Goal: Task Accomplishment & Management: Manage account settings

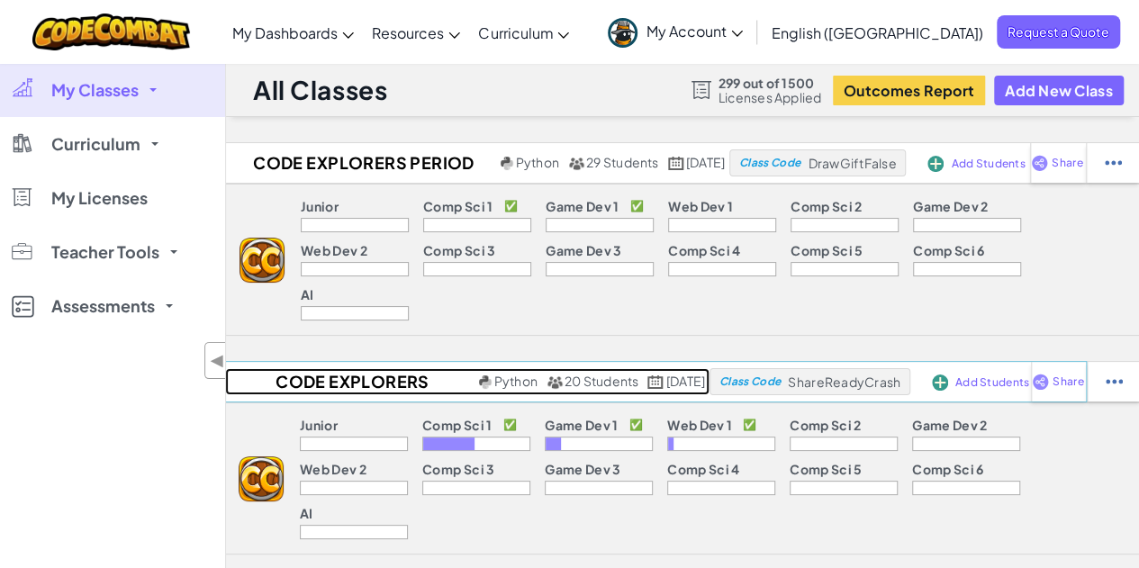
click at [350, 368] on h2 "Code Explorers Period 01 Trimester 1" at bounding box center [349, 381] width 249 height 27
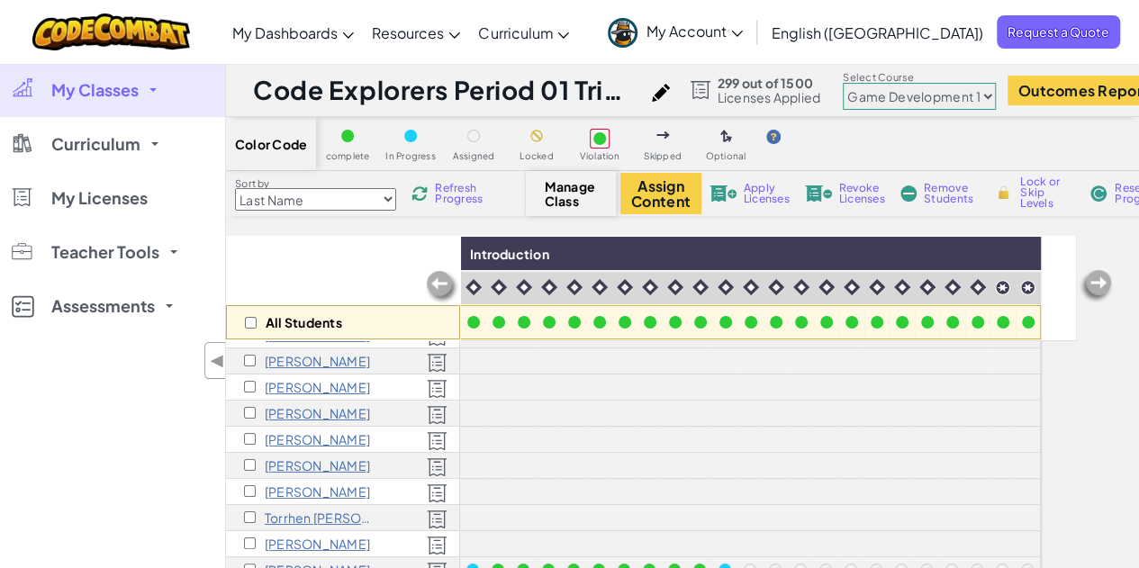
click at [958, 104] on select "Junior Introduction to Computer Science Game Development 1 Web Development 1 Co…" at bounding box center [919, 96] width 153 height 27
click at [857, 83] on select "Junior Introduction to Computer Science Game Development 1 Web Development 1 Co…" at bounding box center [919, 96] width 153 height 27
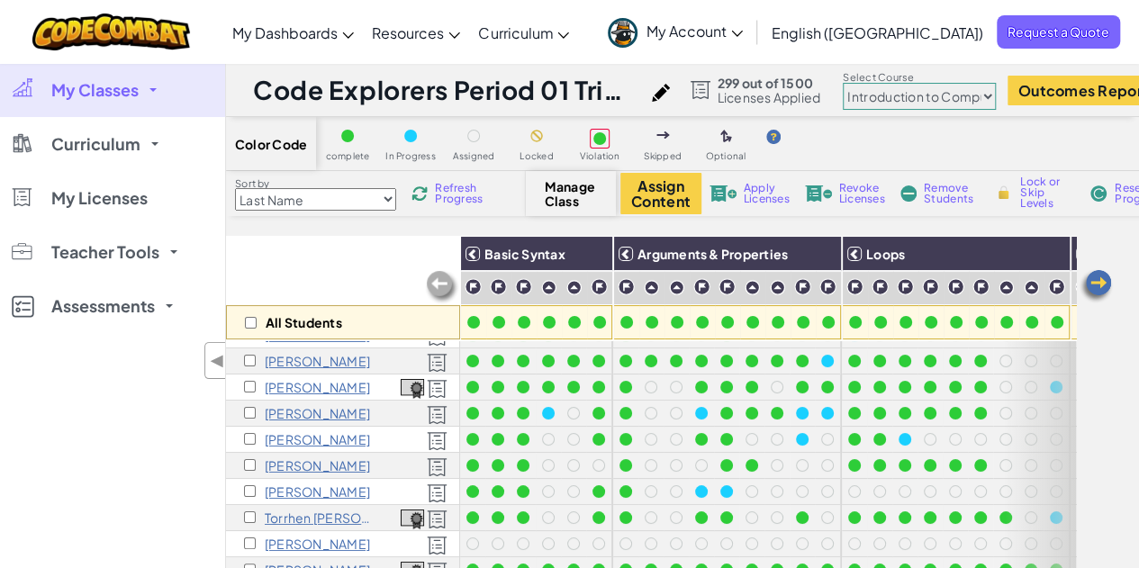
click at [893, 97] on select "Junior Introduction to Computer Science Game Development 1 Web Development 1 Co…" at bounding box center [919, 96] width 153 height 27
select select "5789587aad86a6efb573701e"
click at [857, 83] on select "Junior Introduction to Computer Science Game Development 1 Web Development 1 Co…" at bounding box center [919, 96] width 153 height 27
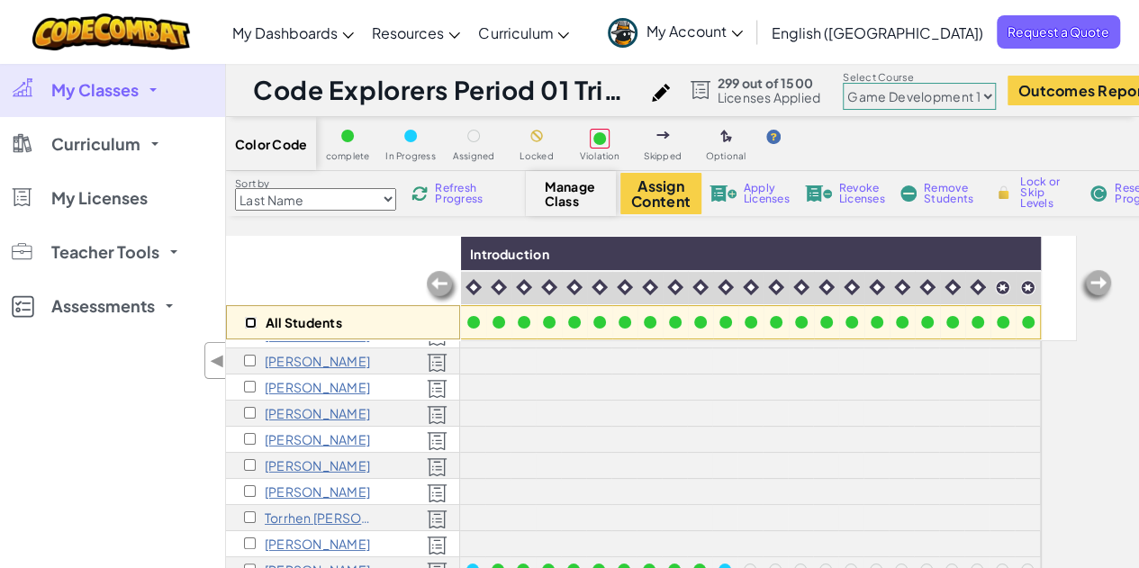
click at [248, 325] on input "checkbox" at bounding box center [251, 323] width 12 height 12
checkbox input "true"
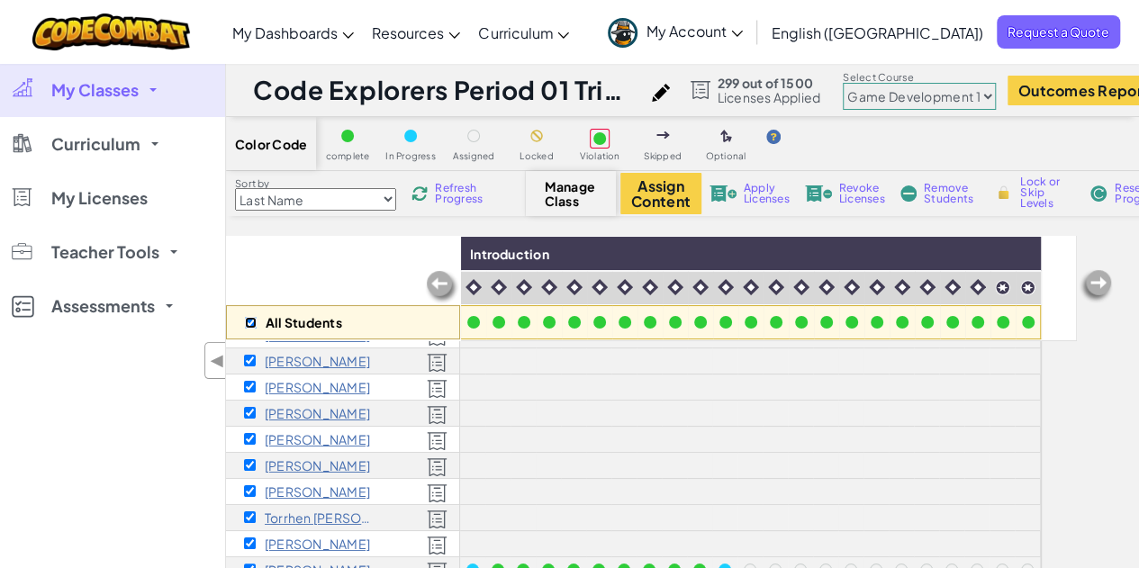
checkbox input "true"
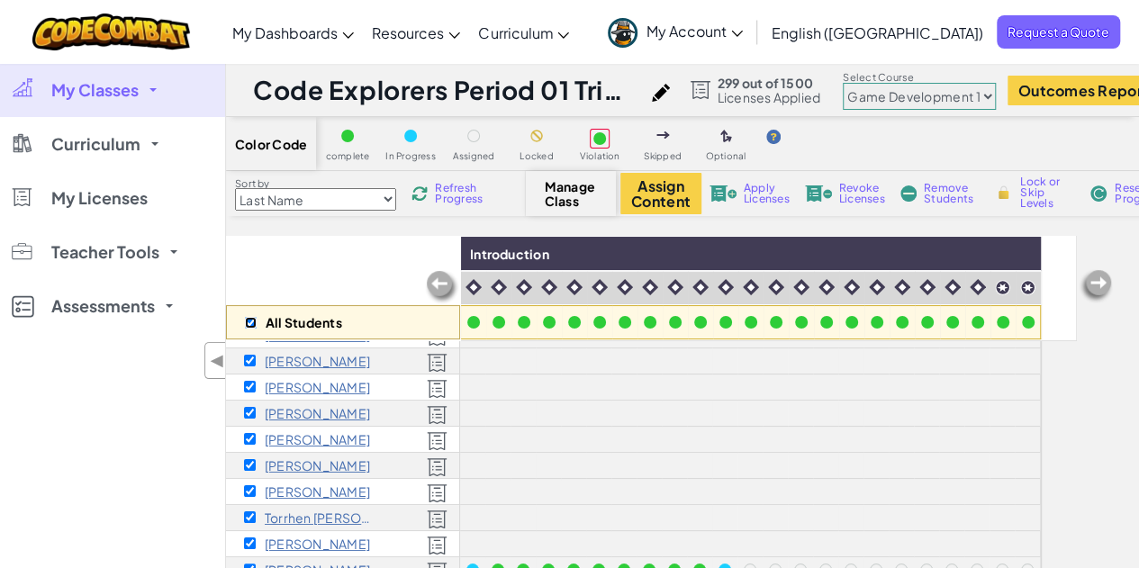
checkbox input "true"
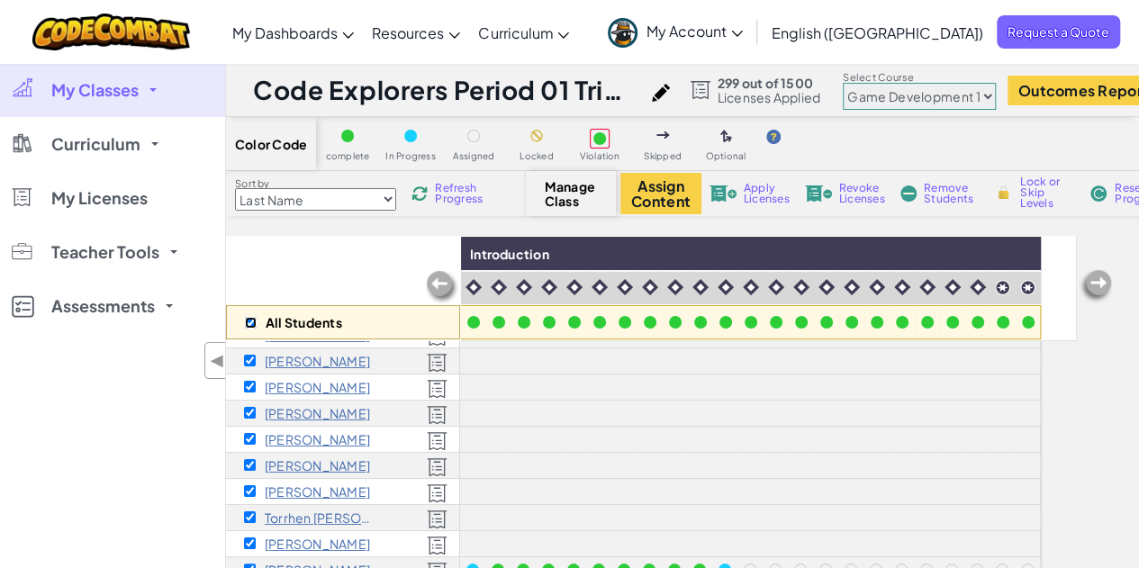
checkbox input "true"
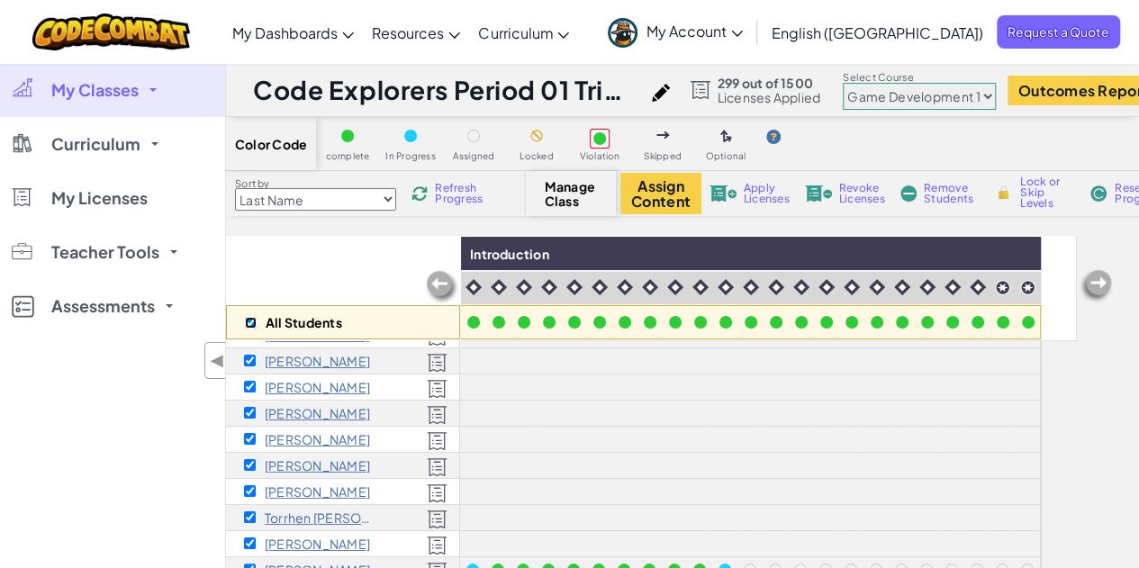
checkbox input "true"
click at [671, 192] on button "Assign Content" at bounding box center [660, 193] width 81 height 41
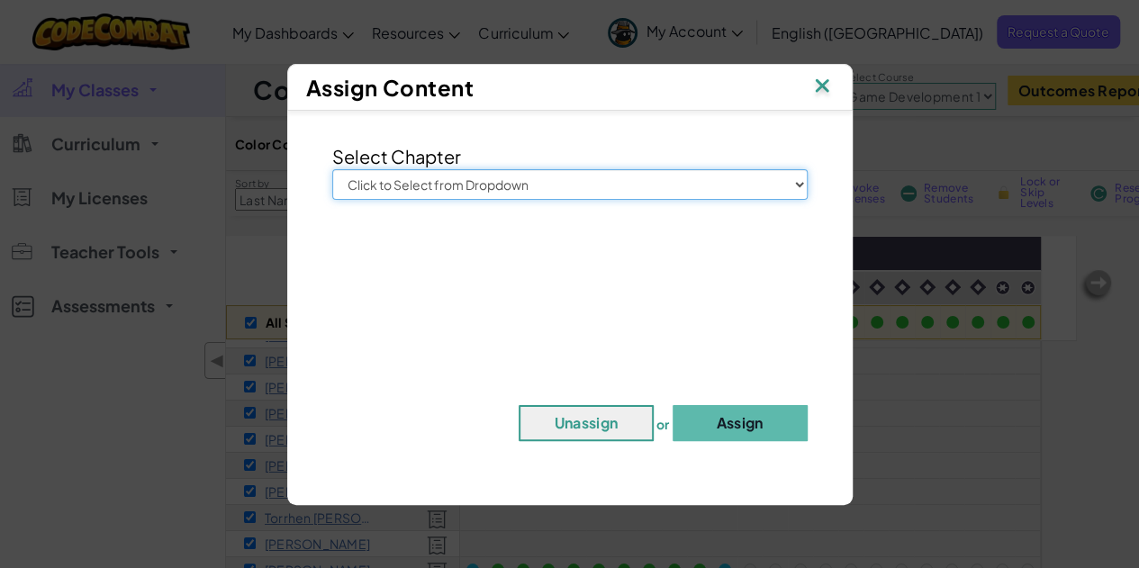
click at [645, 192] on select "Click to Select from Dropdown Junior Introduction to Computer Science Game Deve…" at bounding box center [569, 184] width 475 height 31
select select "Game Development 1"
click at [332, 169] on select "Click to Select from Dropdown Junior Introduction to Computer Science Game Deve…" at bounding box center [569, 184] width 475 height 31
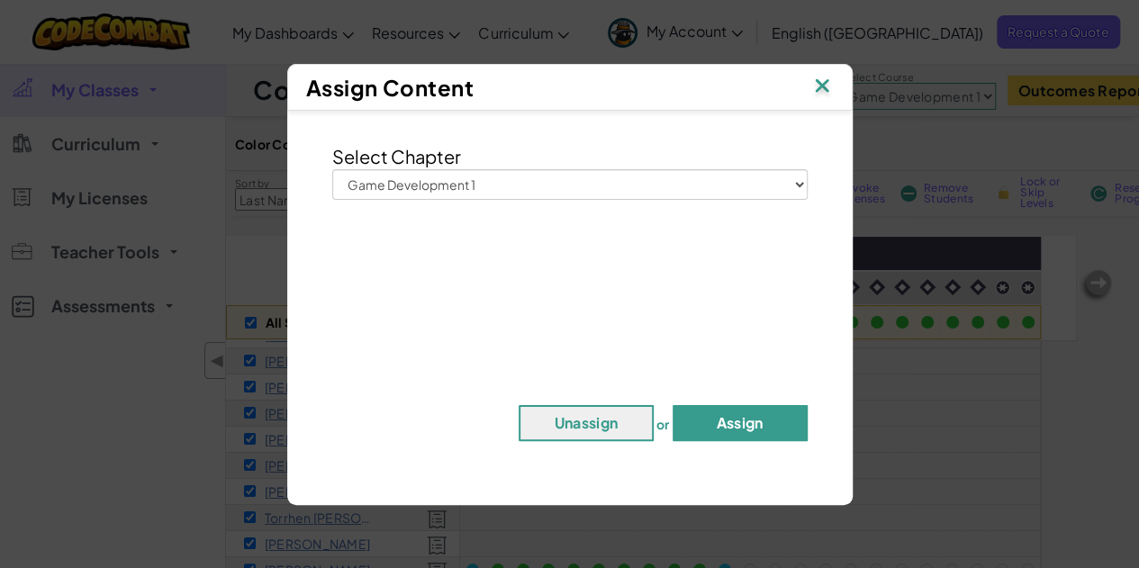
click at [763, 437] on button "Assign" at bounding box center [740, 423] width 135 height 36
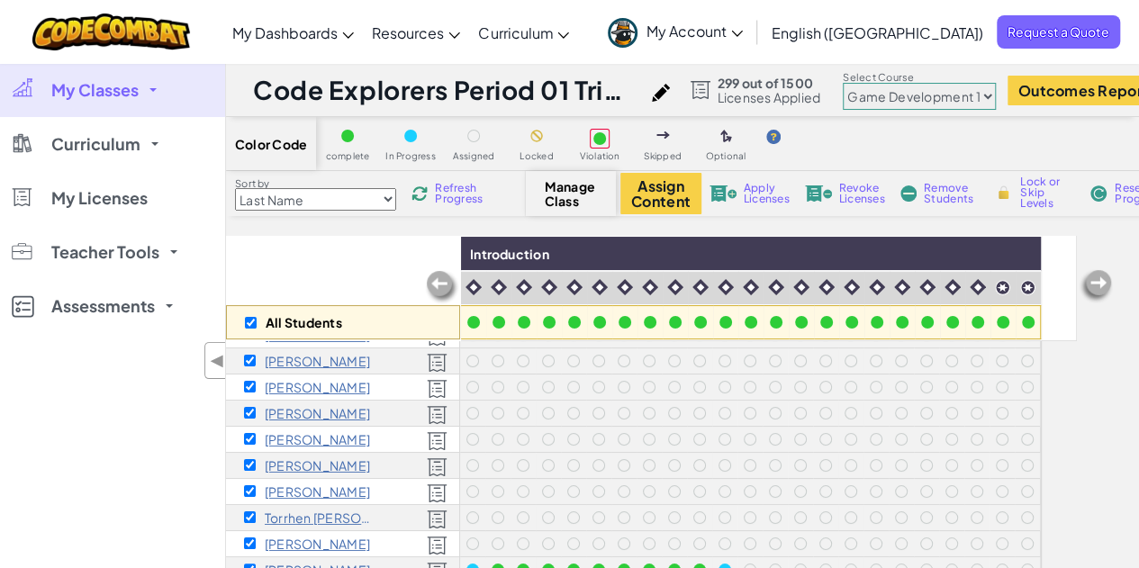
click at [153, 94] on link "My Classes" at bounding box center [112, 90] width 225 height 54
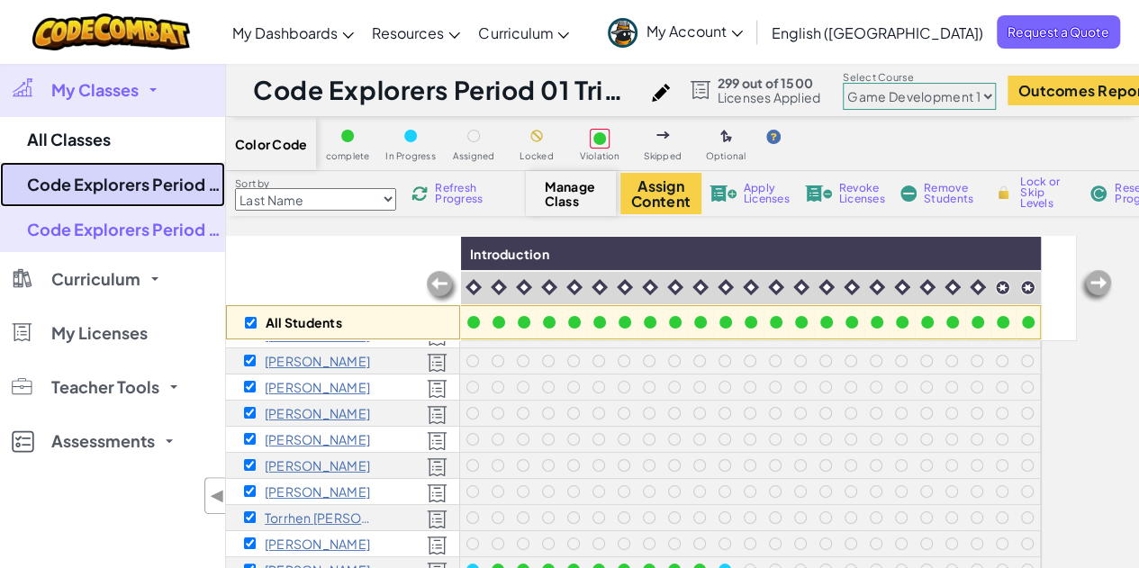
click at [151, 179] on link "Code Explorers Period 03 Trimester 1" at bounding box center [112, 184] width 225 height 45
checkbox input "false"
select select "5789587aad86a6efb573701e"
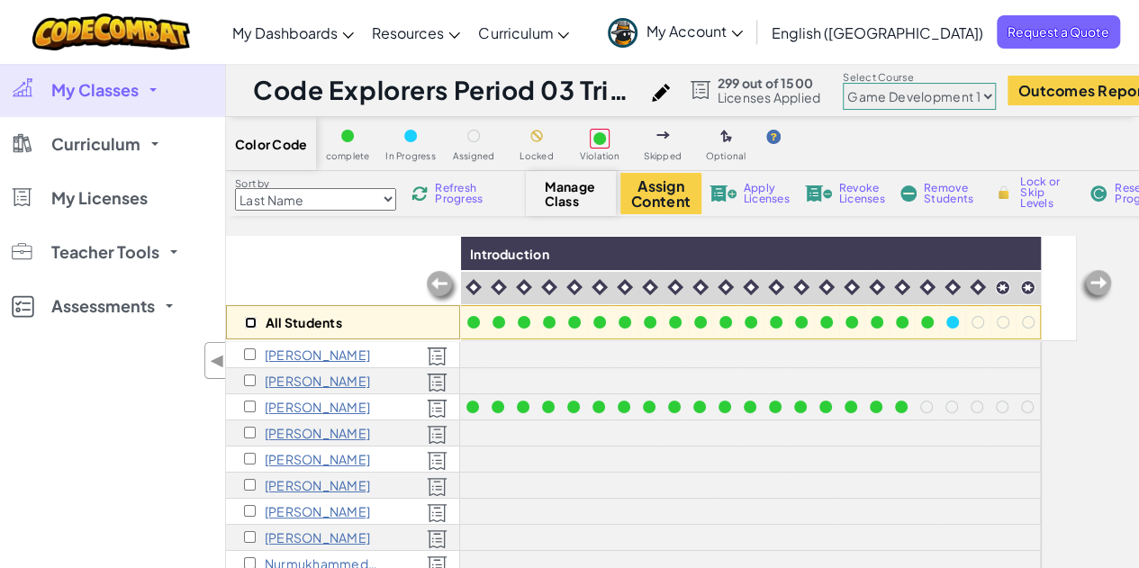
click at [249, 320] on input "checkbox" at bounding box center [251, 323] width 12 height 12
checkbox input "true"
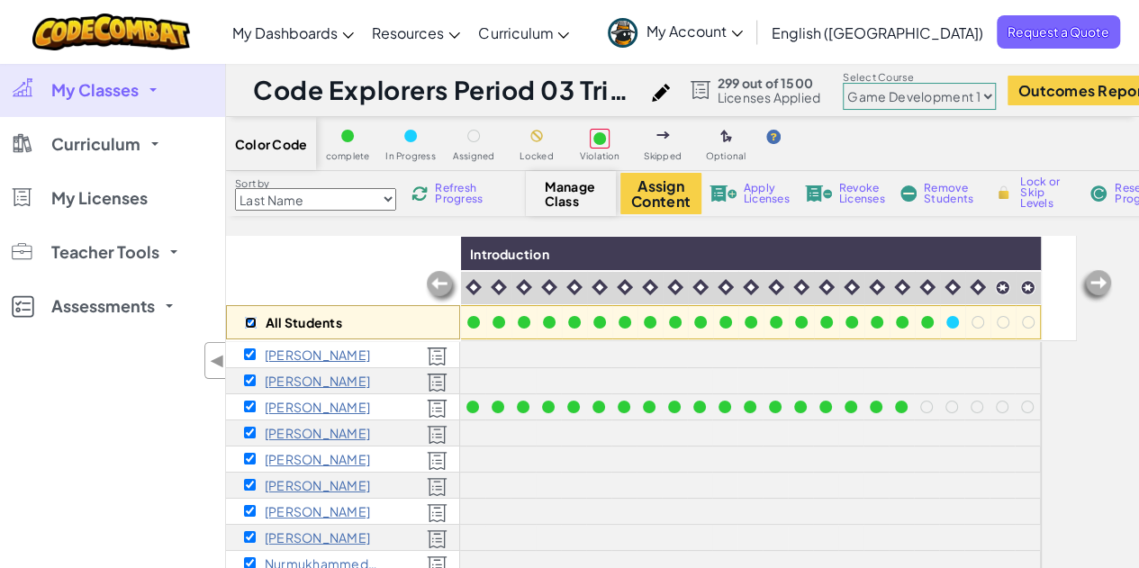
checkbox input "true"
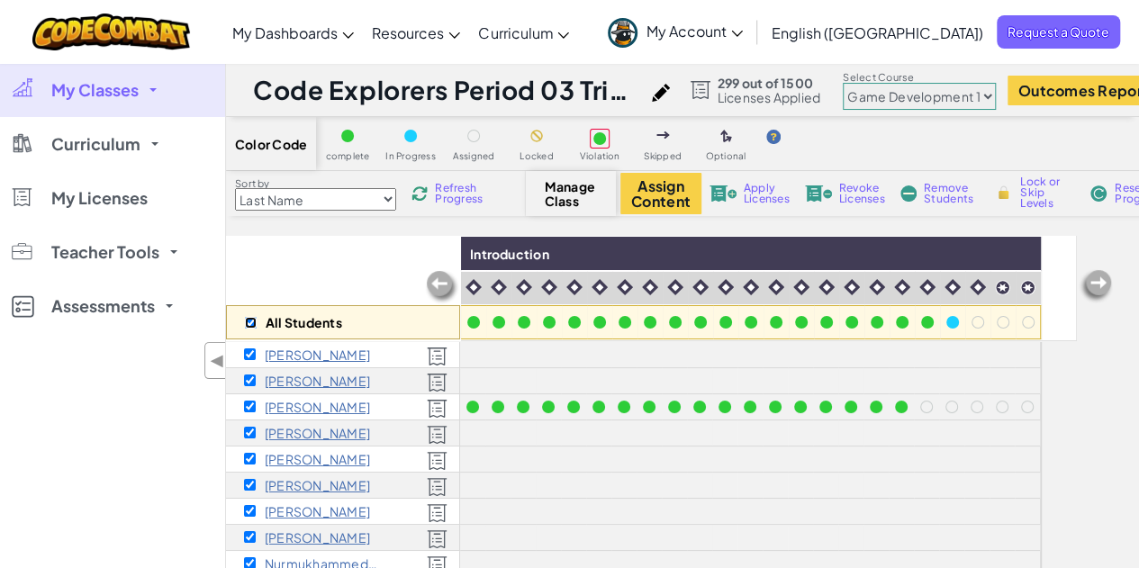
checkbox input "true"
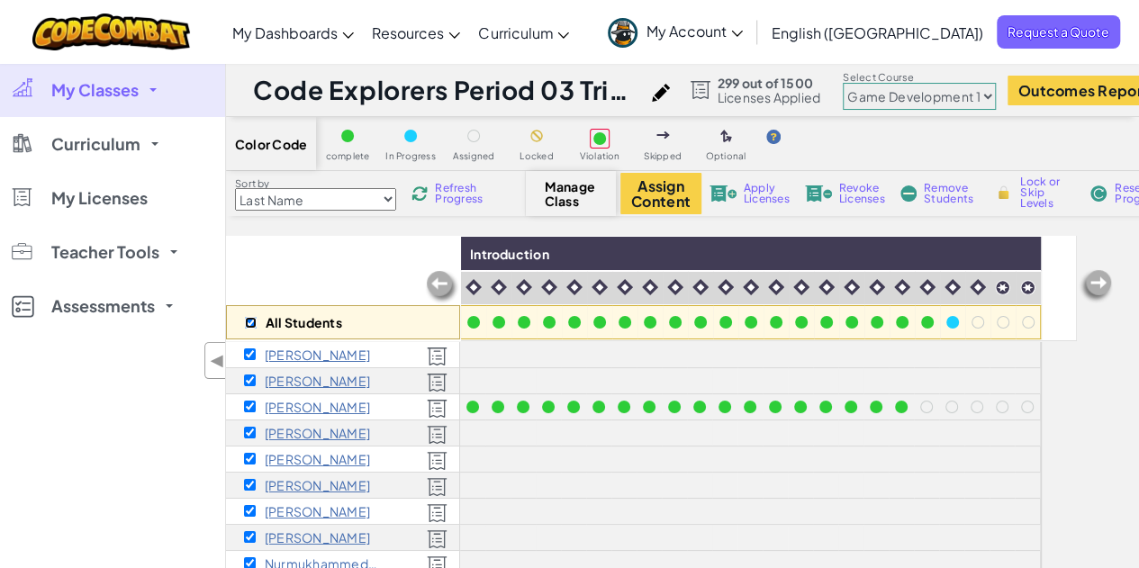
checkbox input "true"
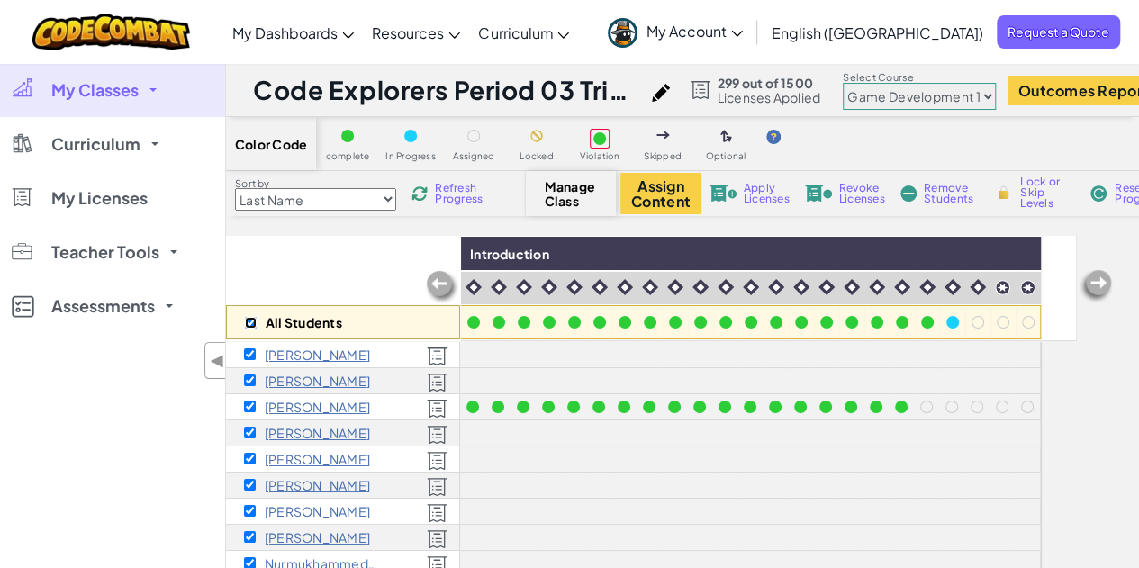
checkbox input "true"
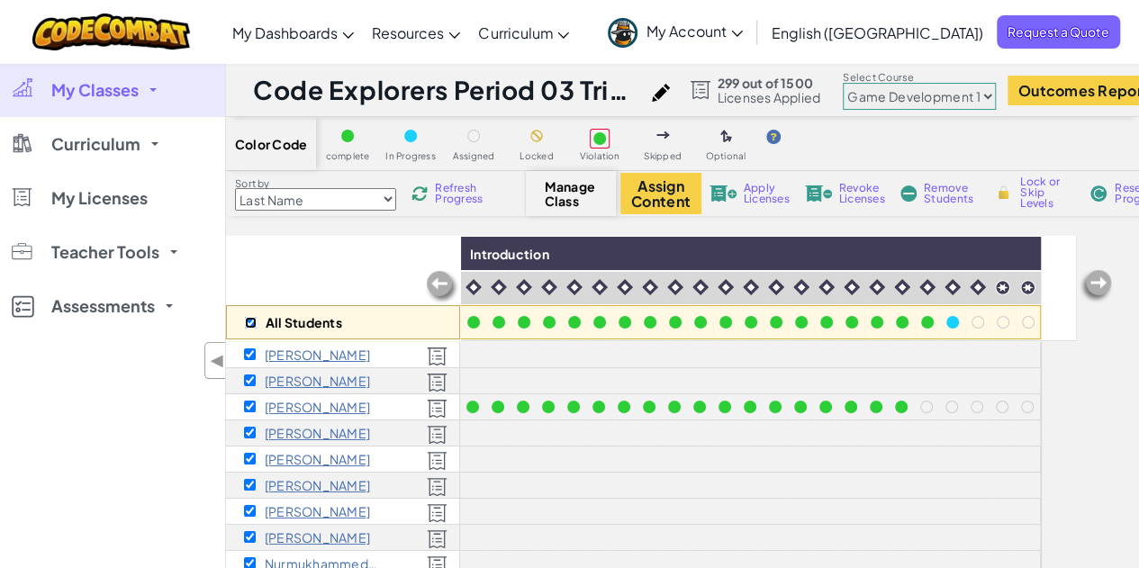
checkbox input "true"
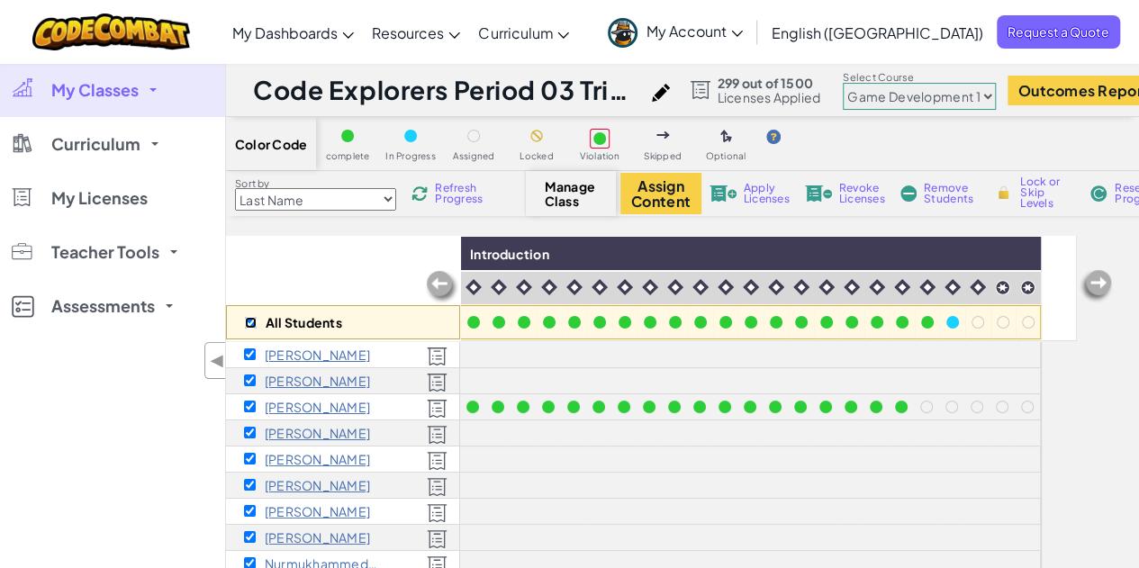
checkbox input "true"
click at [639, 195] on button "Assign Content" at bounding box center [660, 193] width 81 height 41
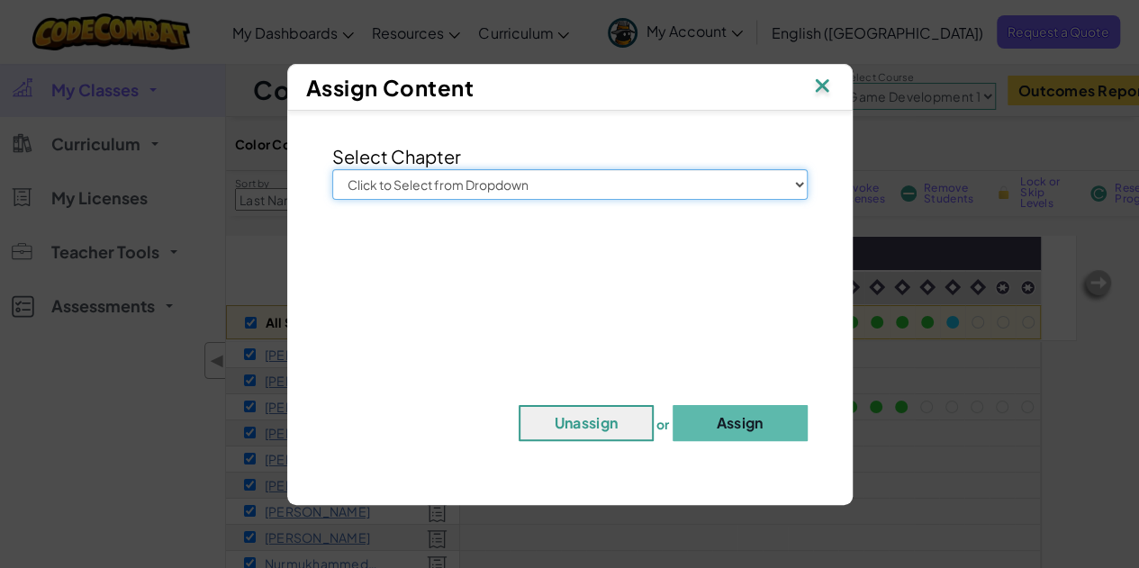
click at [635, 185] on select "Click to Select from Dropdown Junior Introduction to Computer Science Game Deve…" at bounding box center [569, 184] width 475 height 31
select select "Game Development 1"
click at [332, 169] on select "Click to Select from Dropdown Junior Introduction to Computer Science Game Deve…" at bounding box center [569, 184] width 475 height 31
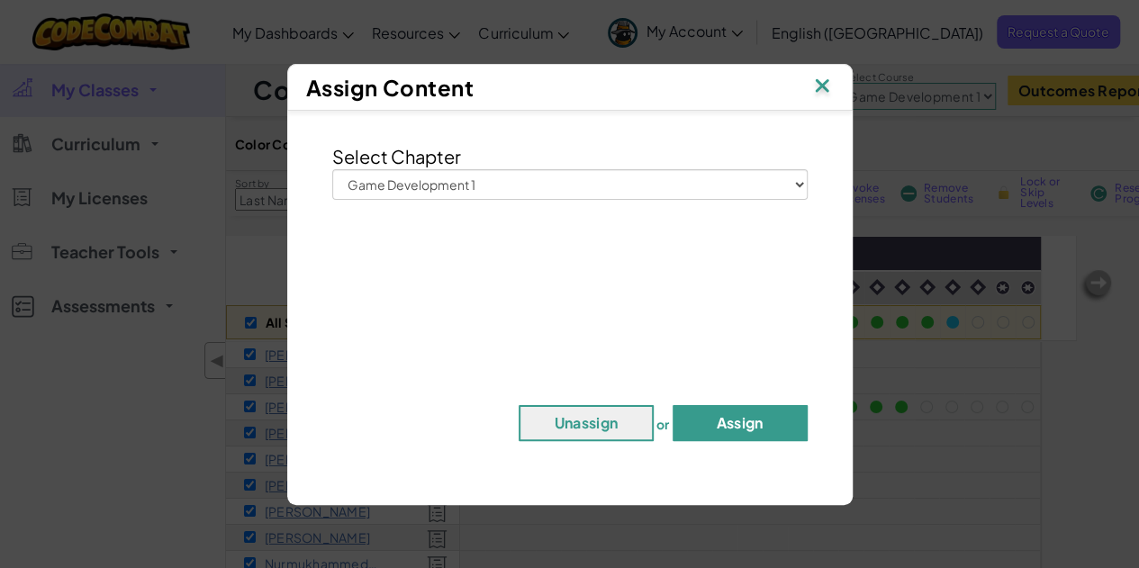
click at [746, 432] on button "Assign" at bounding box center [740, 423] width 135 height 36
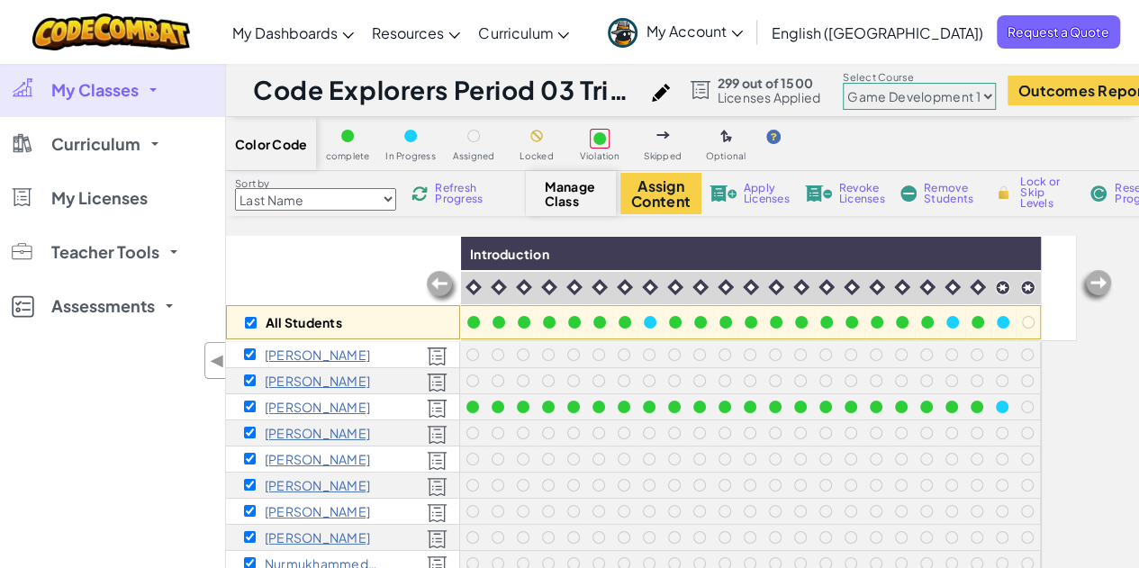
click at [334, 264] on div "All Students" at bounding box center [343, 288] width 234 height 104
click at [252, 325] on input "checkbox" at bounding box center [251, 323] width 12 height 12
checkbox input "false"
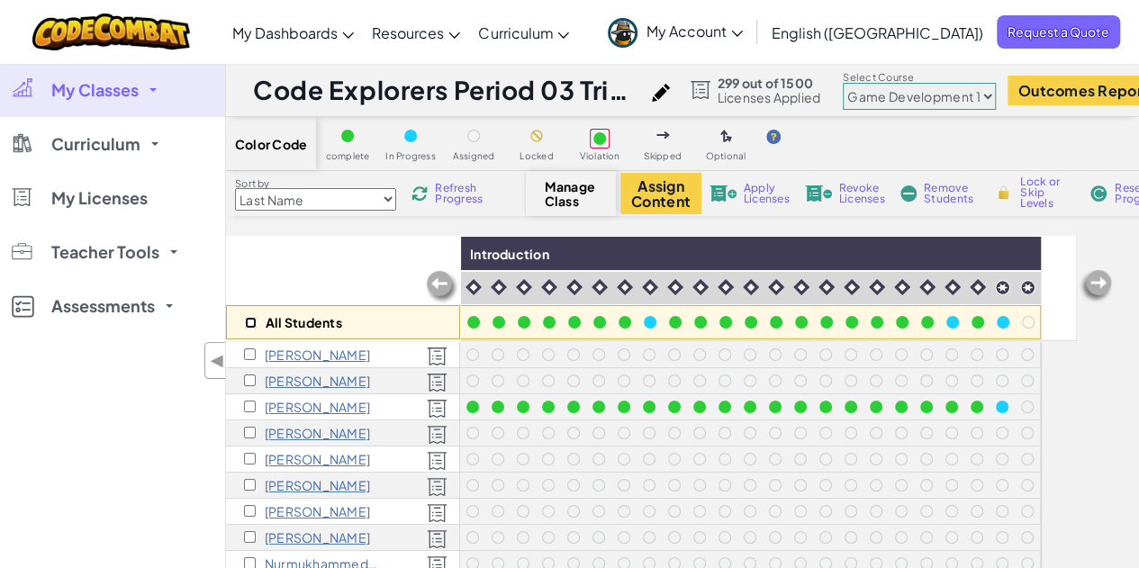
checkbox input "false"
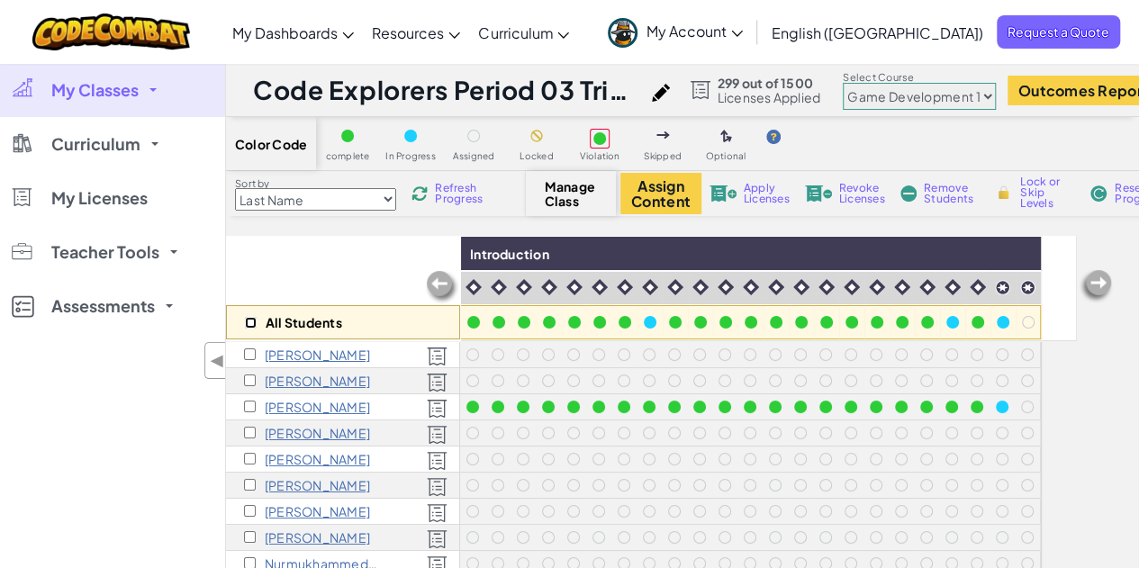
checkbox input "false"
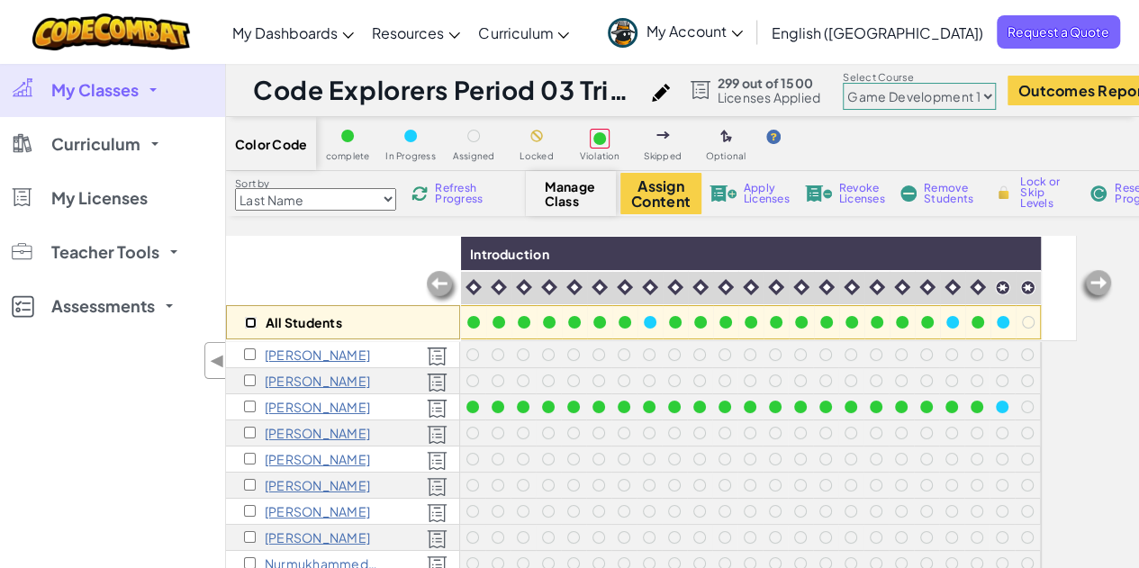
checkbox input "false"
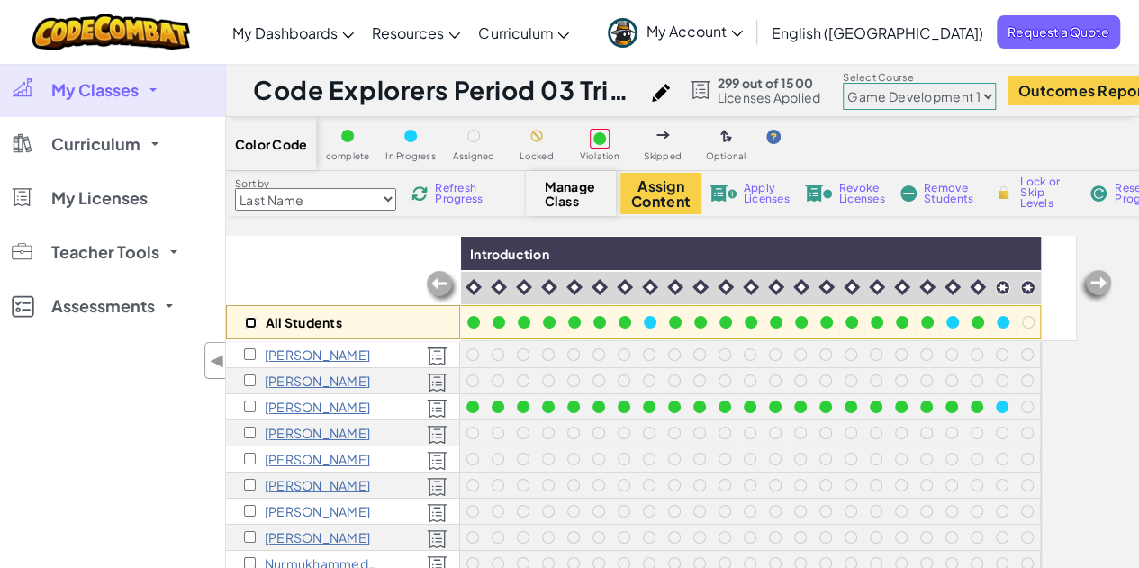
checkbox input "false"
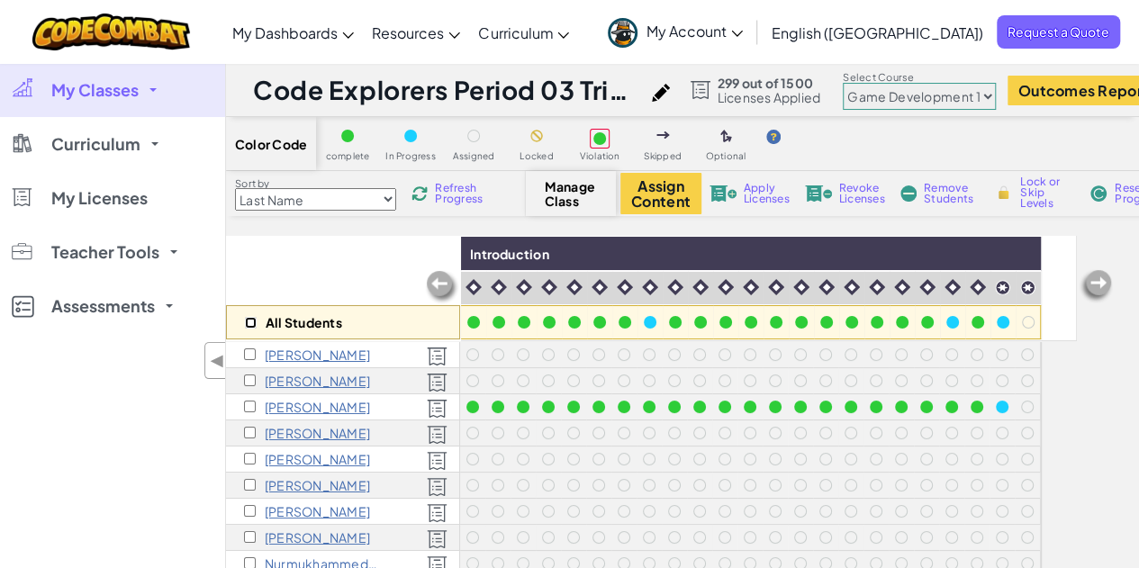
checkbox input "false"
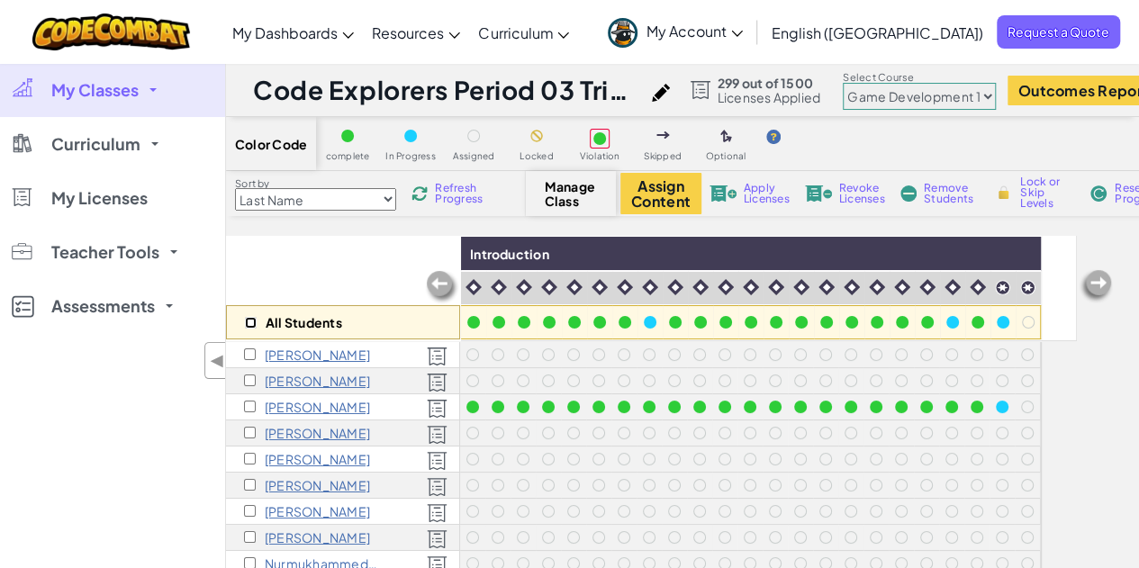
checkbox input "false"
click at [248, 404] on input "checkbox" at bounding box center [250, 407] width 12 height 12
checkbox input "true"
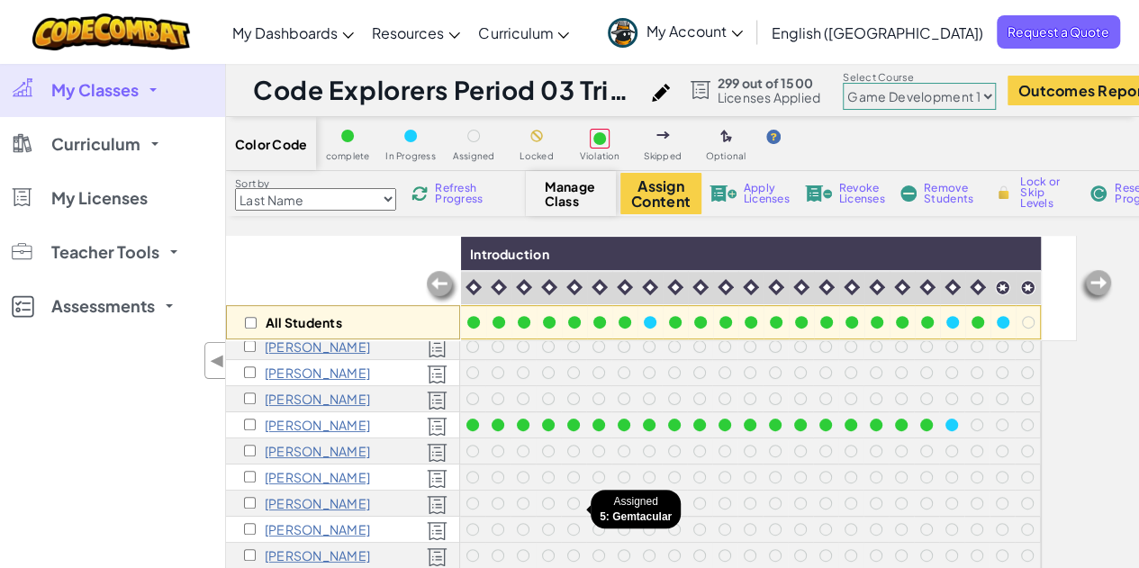
scroll to position [360, 0]
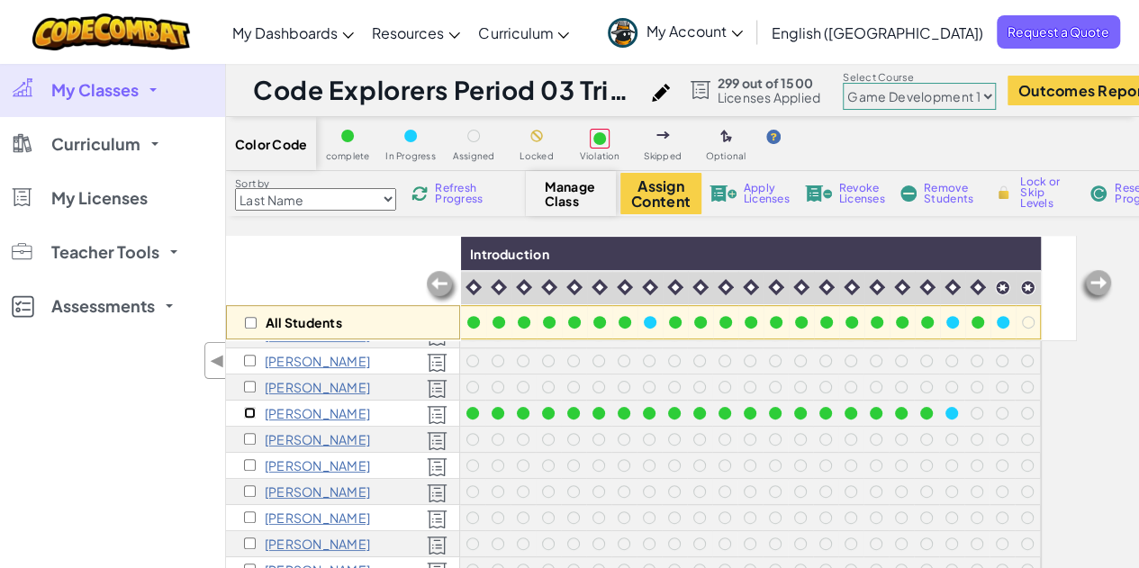
click at [254, 411] on input "checkbox" at bounding box center [250, 413] width 12 height 12
checkbox input "true"
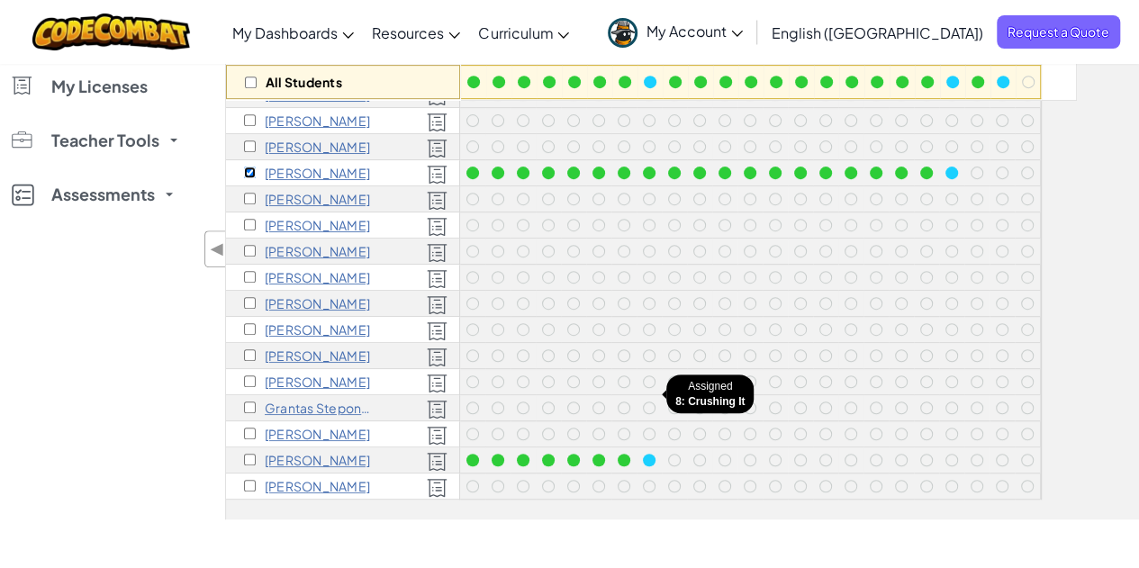
scroll to position [243, 0]
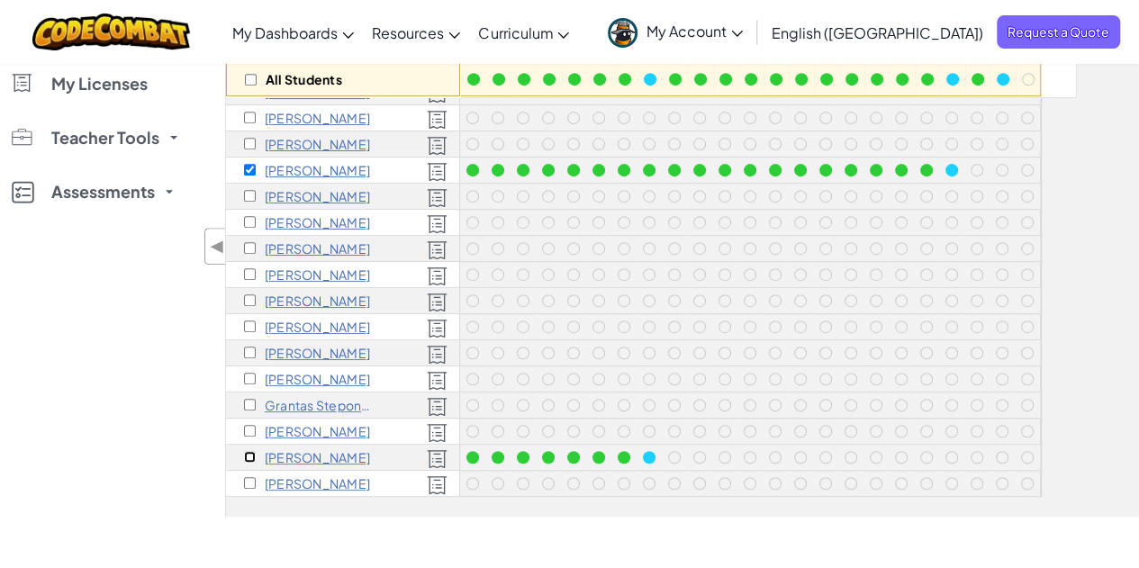
click at [248, 451] on input "checkbox" at bounding box center [250, 457] width 12 height 12
checkbox input "true"
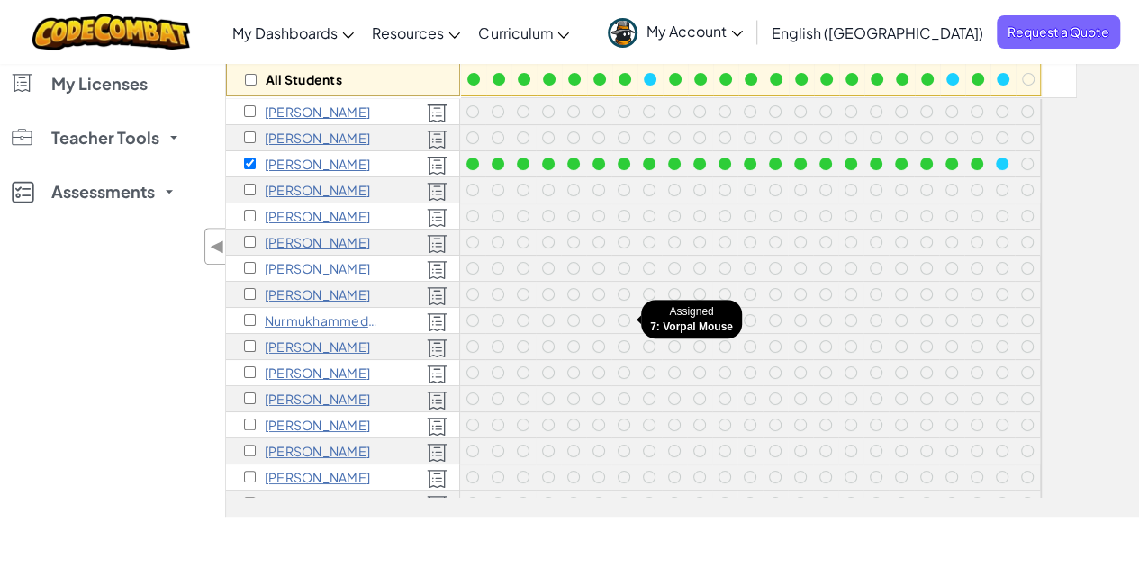
scroll to position [0, 0]
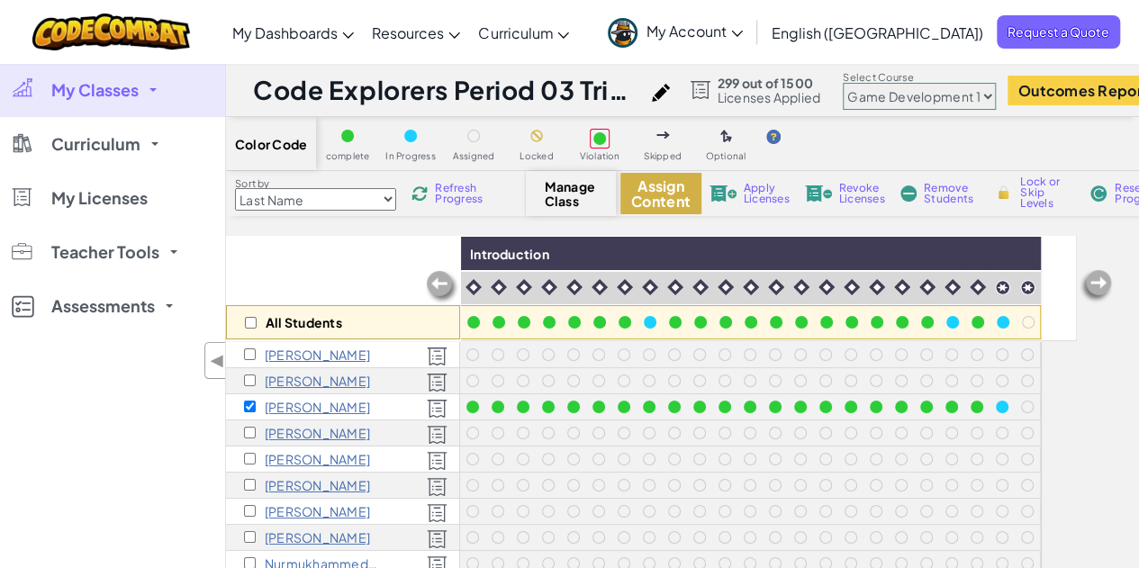
click at [642, 204] on button "Assign Content" at bounding box center [660, 193] width 81 height 41
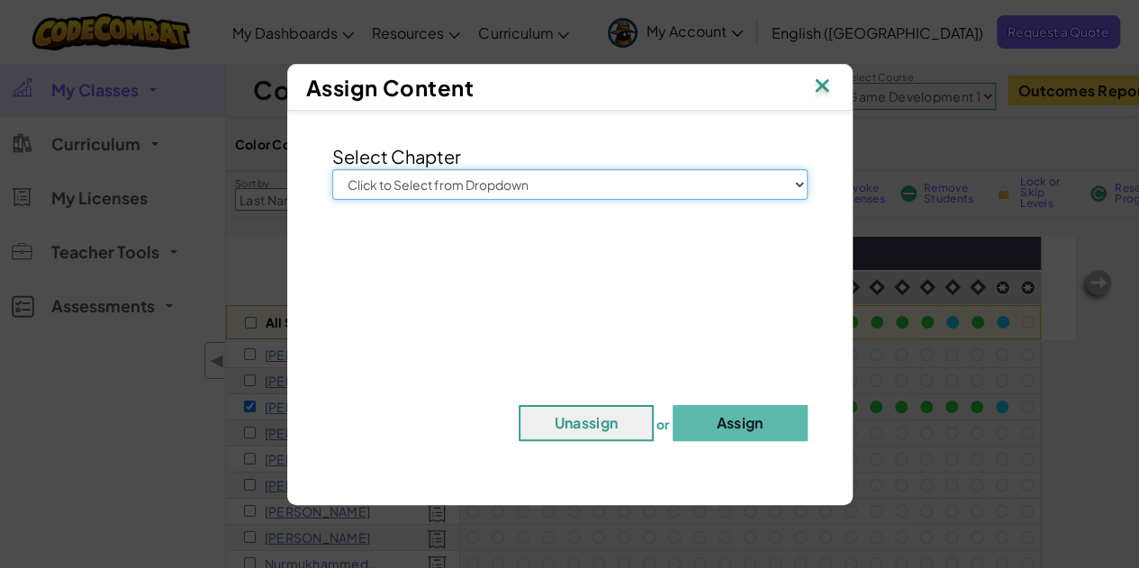
click at [623, 179] on select "Click to Select from Dropdown Junior Introduction to Computer Science Game Deve…" at bounding box center [569, 184] width 475 height 31
select select "Web Development 1"
click at [332, 169] on select "Click to Select from Dropdown Junior Introduction to Computer Science Game Deve…" at bounding box center [569, 184] width 475 height 31
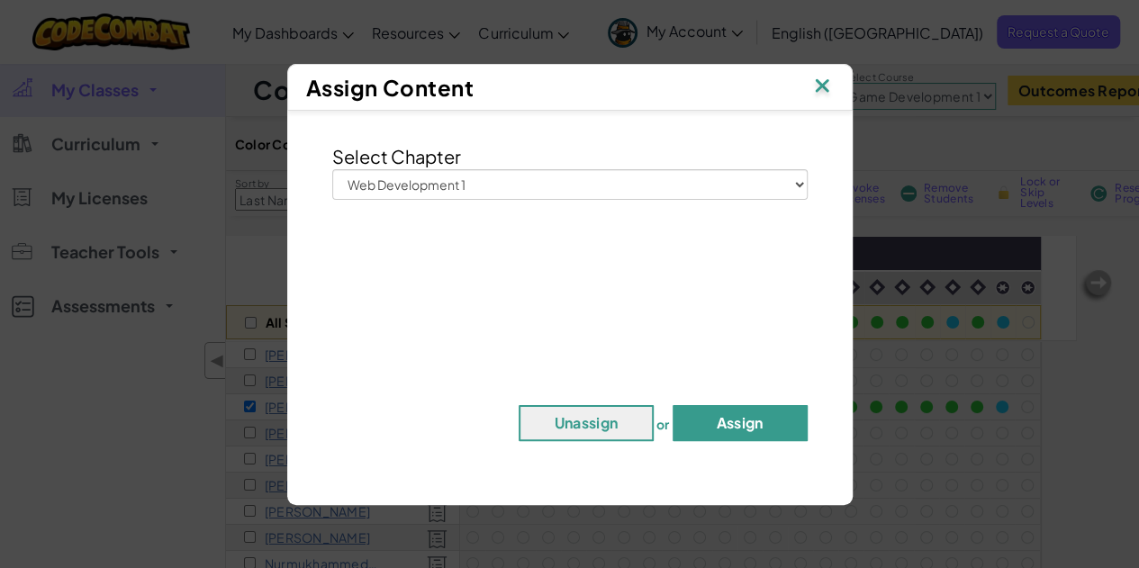
click at [704, 415] on button "Assign" at bounding box center [740, 423] width 135 height 36
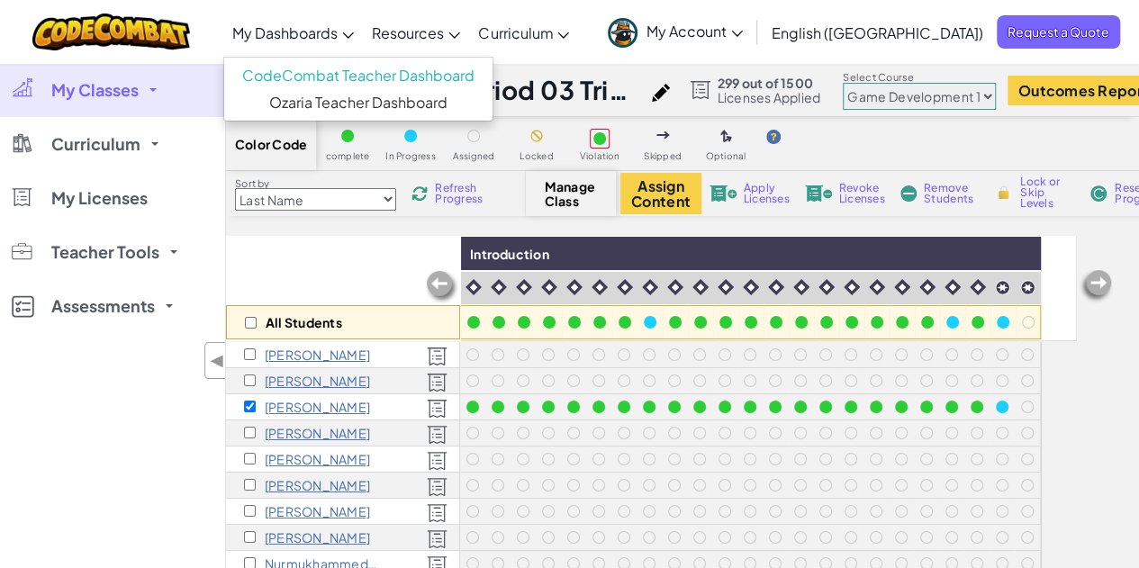
click at [338, 40] on span "My Dashboards" at bounding box center [284, 32] width 105 height 19
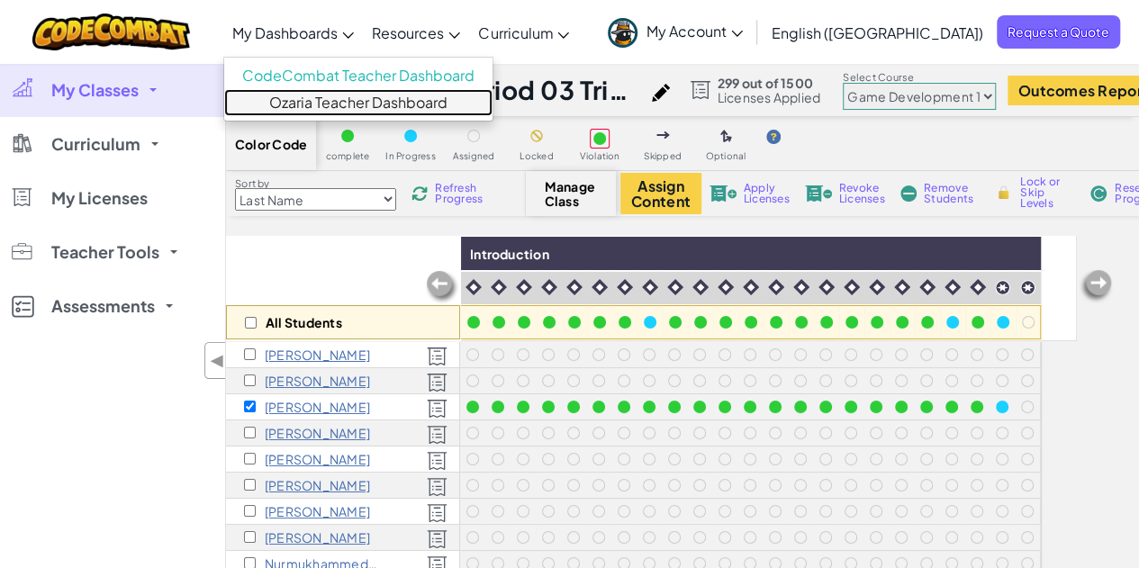
click at [384, 102] on link "Ozaria Teacher Dashboard" at bounding box center [358, 102] width 268 height 27
